Goal: Task Accomplishment & Management: Manage account settings

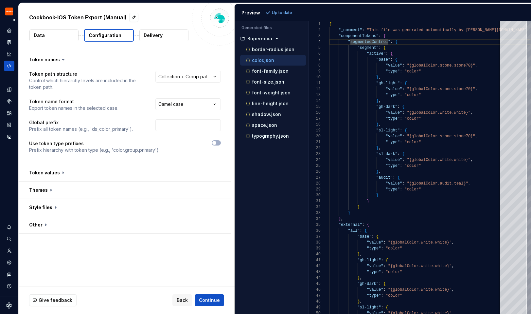
scroll to position [18, 59]
click at [11, 30] on icon "Home" at bounding box center [9, 30] width 4 height 4
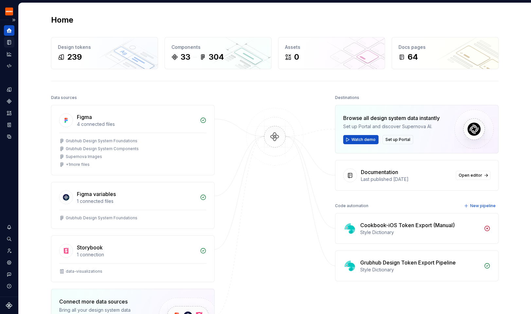
click at [9, 43] on icon "Documentation" at bounding box center [10, 43] width 3 height 4
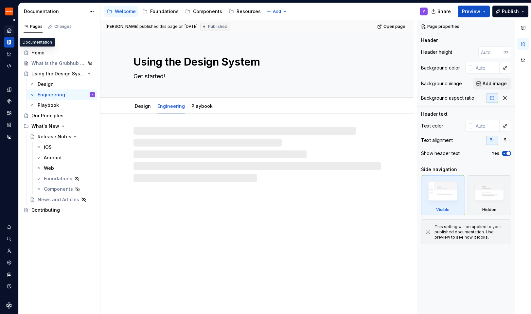
type textarea "*"
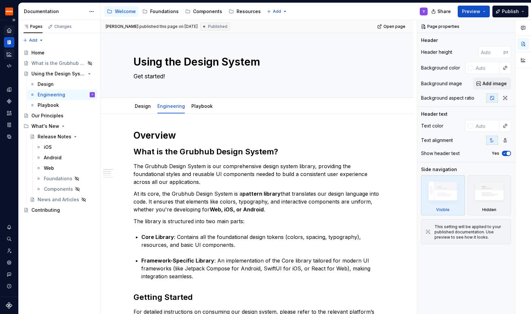
click at [13, 57] on div "Analytics" at bounding box center [9, 54] width 10 height 10
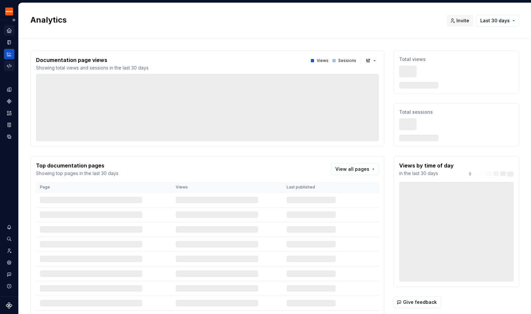
click at [9, 67] on icon "Code automation" at bounding box center [9, 66] width 4 height 4
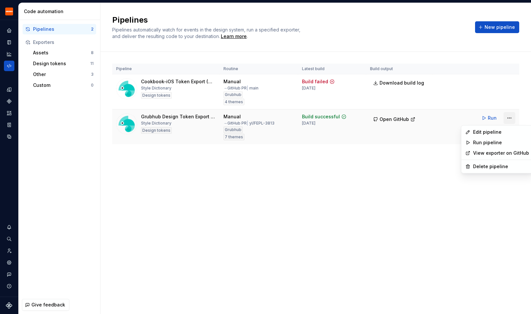
click at [512, 117] on html "Grubhub Design System Y Dataset Grubhub Code automation Pipelines 2 Exporters A…" at bounding box center [265, 157] width 531 height 314
click at [488, 133] on div "Edit pipeline" at bounding box center [501, 132] width 56 height 7
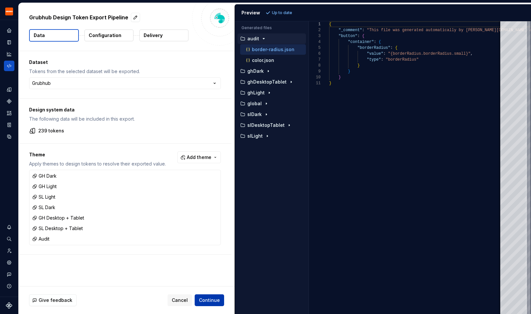
click at [210, 298] on span "Continue" at bounding box center [209, 300] width 21 height 7
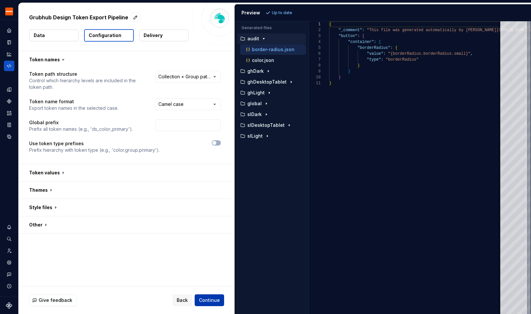
click at [210, 302] on span "Continue" at bounding box center [209, 300] width 21 height 7
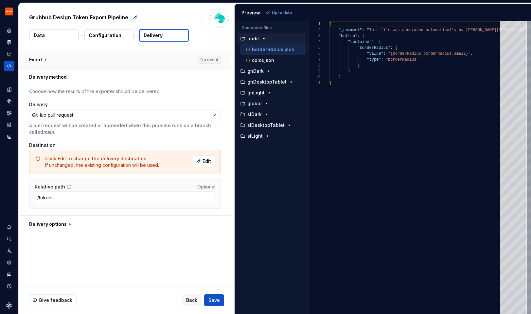
click at [77, 64] on button "button" at bounding box center [125, 59] width 213 height 17
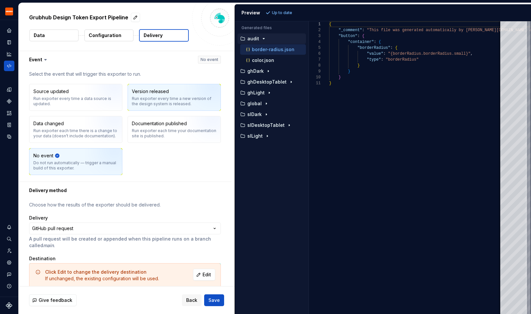
click at [153, 92] on div "Version released" at bounding box center [150, 91] width 37 height 7
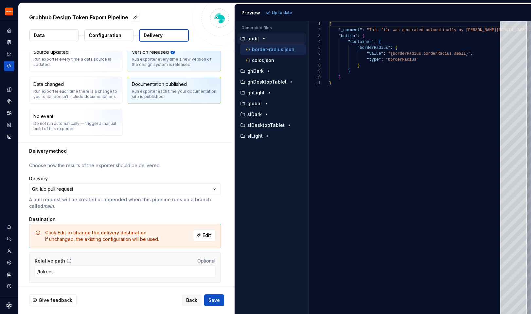
scroll to position [60, 0]
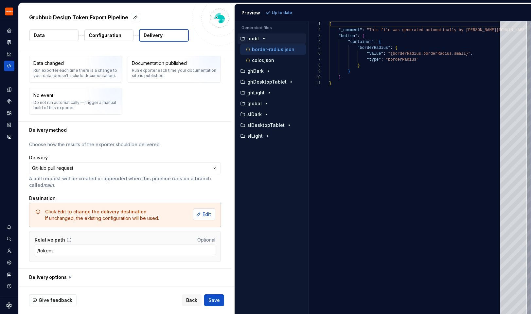
click at [206, 213] on button "Edit" at bounding box center [204, 214] width 22 height 12
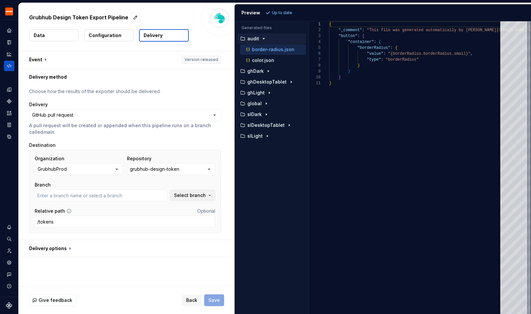
type input "al/FEPL-3814"
click at [101, 247] on button "button" at bounding box center [125, 248] width 213 height 17
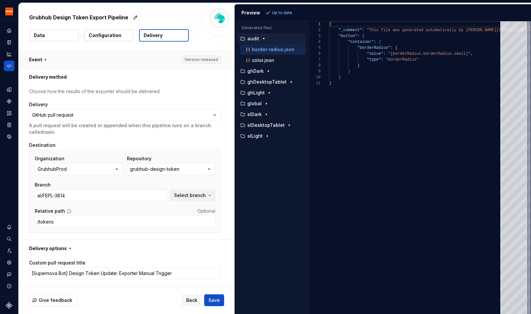
click at [81, 57] on button "button" at bounding box center [125, 59] width 213 height 17
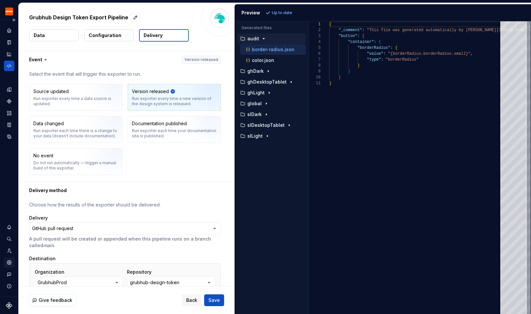
click at [9, 261] on icon "Settings" at bounding box center [9, 262] width 4 height 4
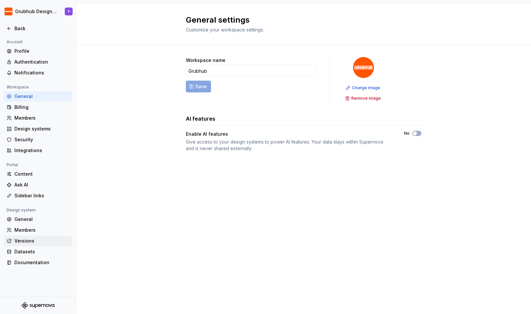
click at [26, 241] on div "Versions" at bounding box center [41, 240] width 55 height 7
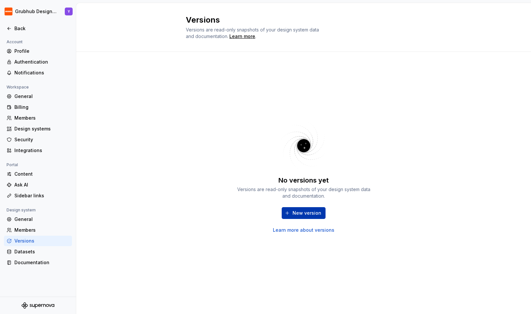
click at [297, 212] on span "New version" at bounding box center [307, 213] width 29 height 7
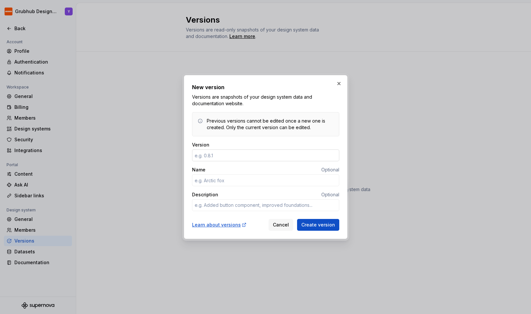
click at [221, 152] on input "Version" at bounding box center [265, 155] width 147 height 12
click at [237, 157] on input "Version" at bounding box center [265, 155] width 147 height 12
type textarea "*"
type input "1.2.3"
click at [245, 179] on input "Name" at bounding box center [265, 180] width 147 height 12
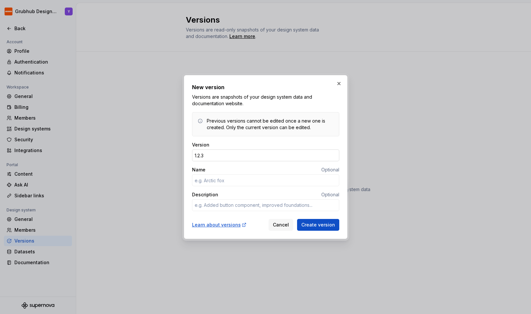
click at [223, 158] on input "1.2.3" at bounding box center [265, 155] width 147 height 12
drag, startPoint x: 223, startPoint y: 158, endPoint x: 167, endPoint y: 154, distance: 56.1
click at [167, 154] on div "New version Versions are snapshots of your design system data and documentation…" at bounding box center [265, 157] width 531 height 314
type textarea "*"
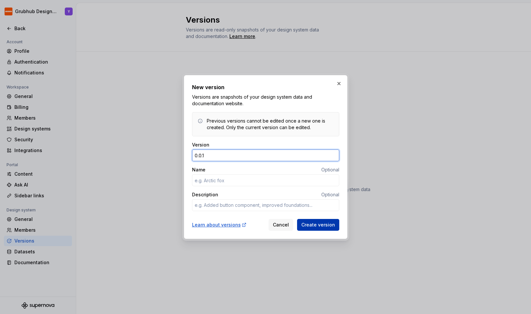
type input "0.0.1"
click at [310, 226] on span "Create version" at bounding box center [319, 224] width 34 height 7
type textarea "*"
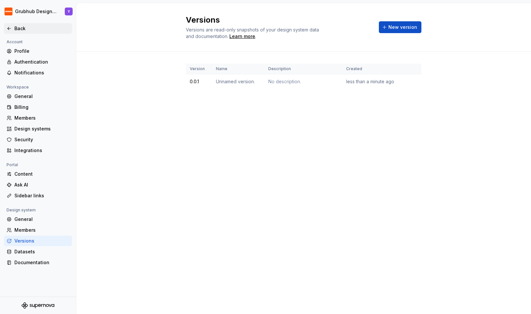
click at [12, 31] on div "Back" at bounding box center [38, 28] width 63 height 7
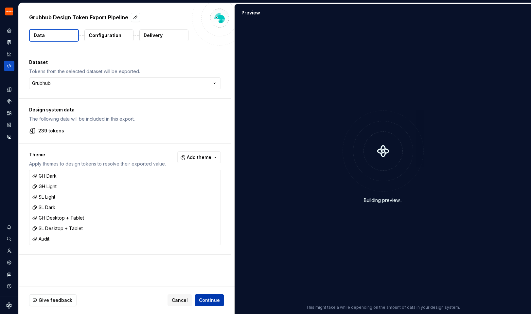
click at [218, 298] on span "Continue" at bounding box center [209, 300] width 21 height 7
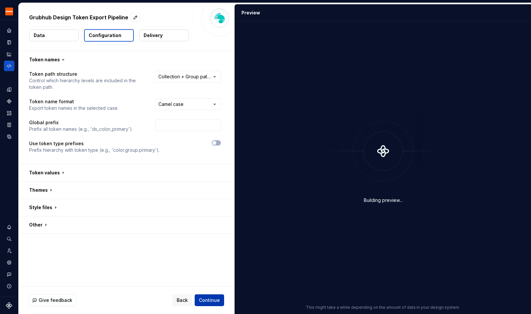
click at [213, 300] on span "Continue" at bounding box center [209, 300] width 21 height 7
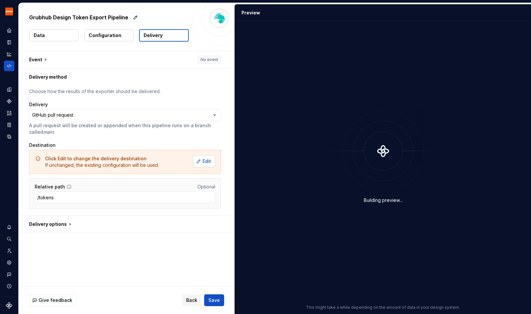
click at [203, 160] on button "Edit" at bounding box center [204, 161] width 22 height 12
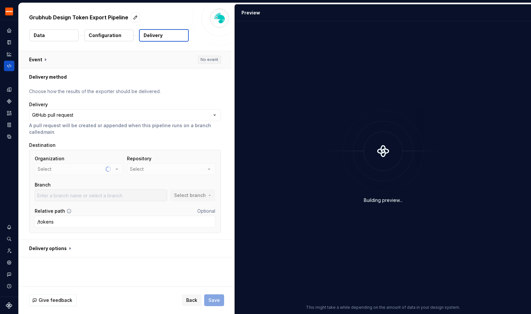
click at [191, 57] on button "button" at bounding box center [125, 59] width 213 height 17
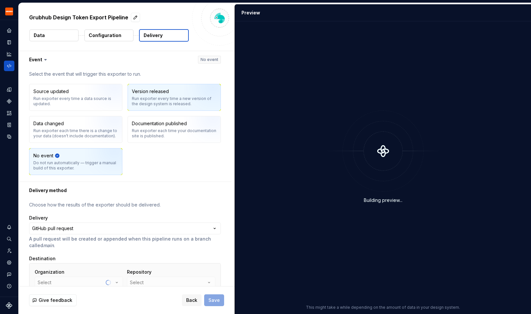
click at [177, 100] on div "Run exporter every time a new version of the design system is released." at bounding box center [174, 101] width 85 height 10
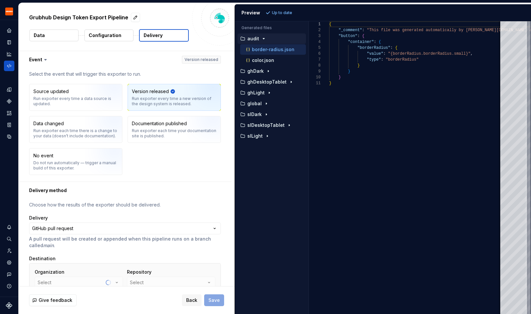
scroll to position [84, 0]
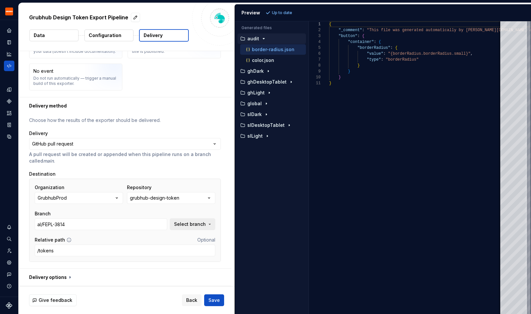
click at [192, 222] on span "Select branch" at bounding box center [190, 224] width 32 height 7
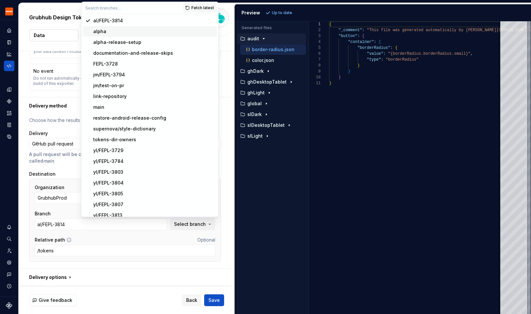
click at [143, 29] on div "alpha" at bounding box center [153, 31] width 121 height 7
type input "alpha"
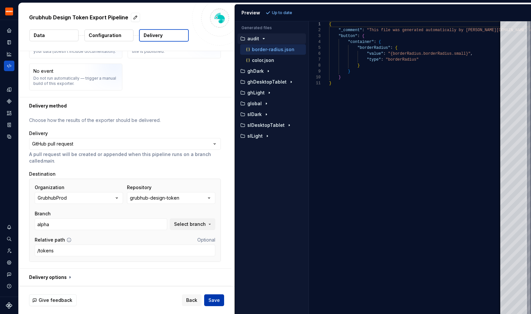
click at [216, 298] on span "Save" at bounding box center [214, 300] width 11 height 7
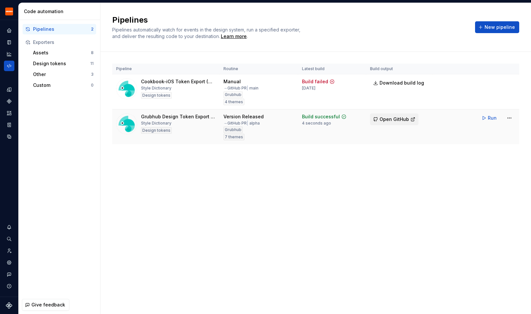
click at [389, 118] on span "Open GitHub" at bounding box center [394, 119] width 29 height 7
click at [8, 265] on icon "Settings" at bounding box center [9, 262] width 6 height 6
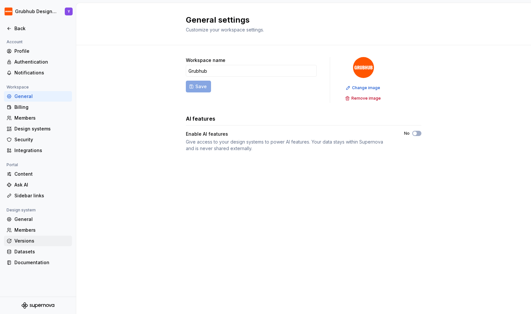
click at [22, 241] on div "Versions" at bounding box center [41, 240] width 55 height 7
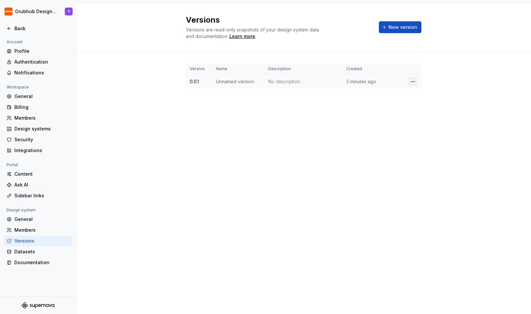
click at [412, 81] on html "Grubhub Design System Y Back Account Profile Authentication Notifications Works…" at bounding box center [265, 157] width 531 height 314
click at [415, 110] on icon at bounding box center [416, 108] width 4 height 4
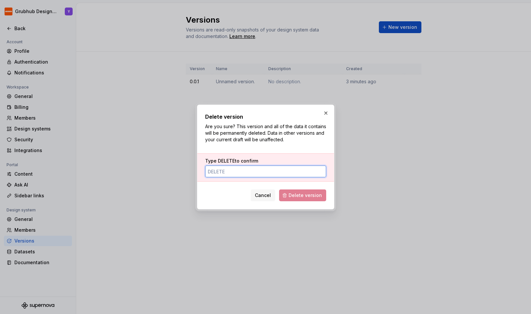
click at [245, 174] on input "Type DELETE to confirm" at bounding box center [265, 171] width 121 height 12
type input "DELETE"
click at [313, 189] on button "Delete version" at bounding box center [302, 195] width 47 height 12
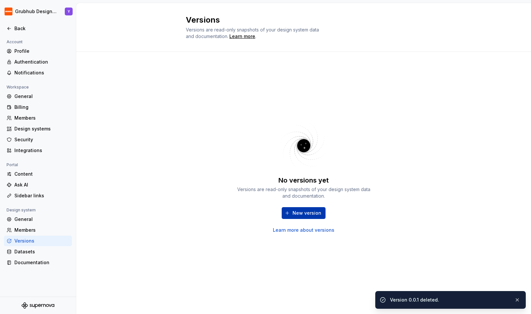
click at [306, 212] on span "New version" at bounding box center [307, 213] width 29 height 7
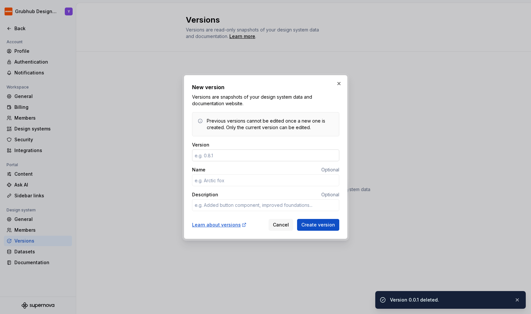
click at [247, 159] on input "Version" at bounding box center [265, 155] width 147 height 12
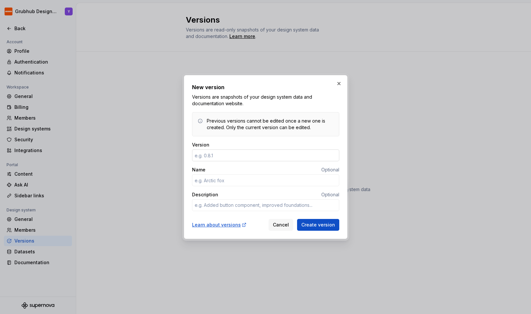
type textarea "*"
type input "0.0.1"
click at [232, 177] on input "Name" at bounding box center [265, 180] width 147 height 12
type textarea "*"
type input "TEST"
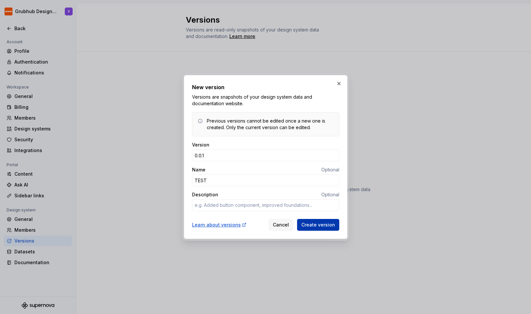
click at [320, 225] on span "Create version" at bounding box center [319, 224] width 34 height 7
type textarea "*"
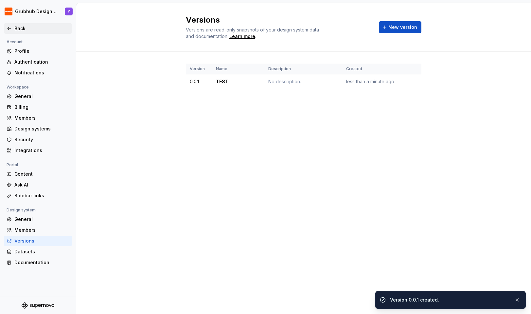
click at [6, 27] on div "Back" at bounding box center [38, 28] width 68 height 10
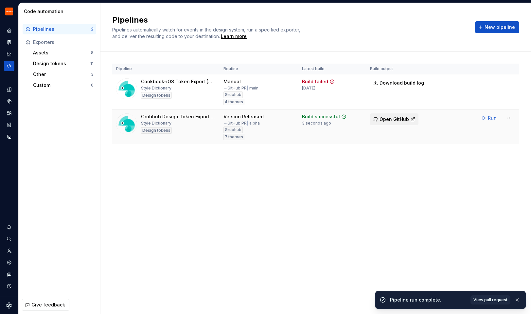
click at [381, 119] on span "Open GitHub" at bounding box center [394, 119] width 29 height 7
